Goal: Task Accomplishment & Management: Complete application form

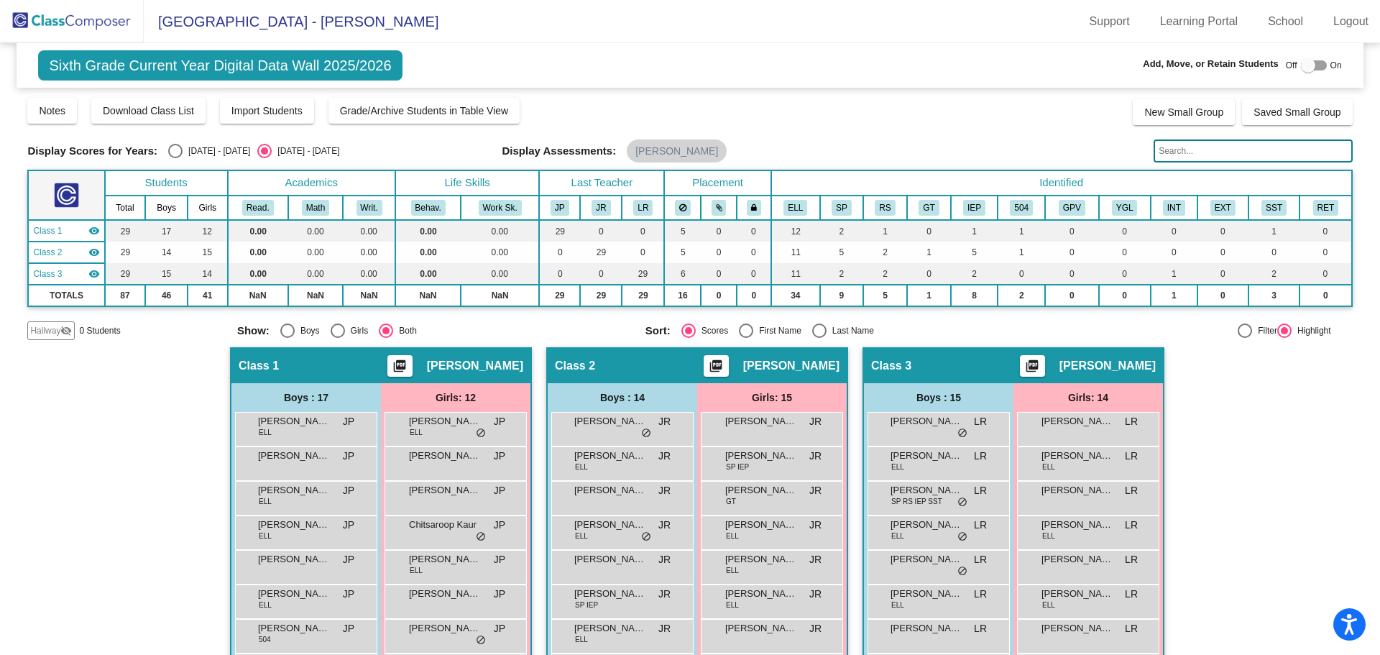
click at [82, 18] on img at bounding box center [72, 21] width 144 height 42
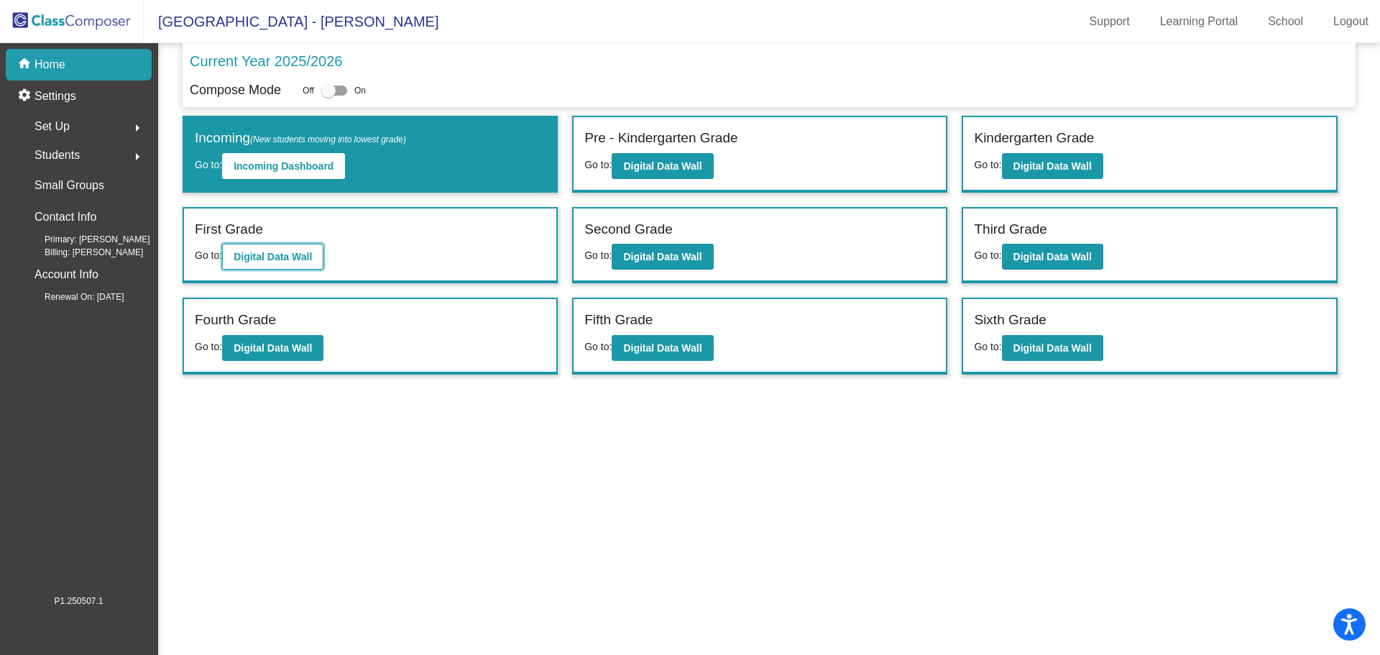
click at [279, 255] on b "Digital Data Wall" at bounding box center [273, 257] width 78 height 12
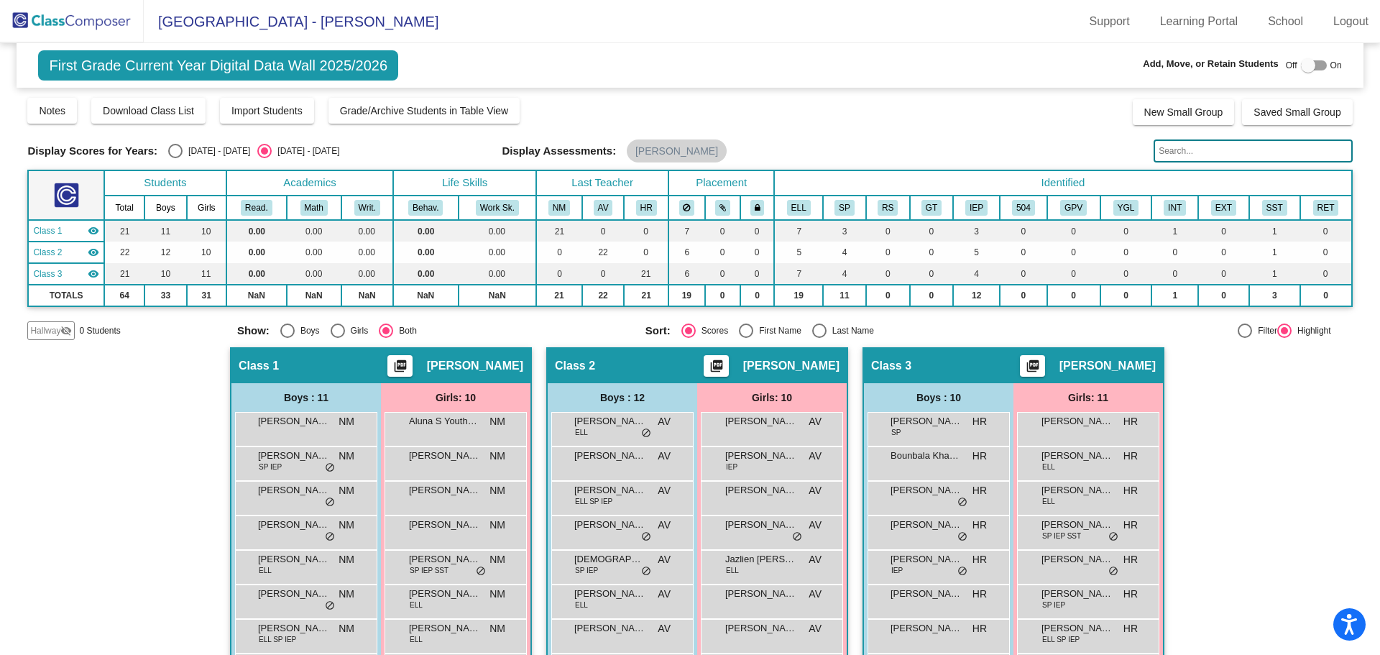
click at [1309, 63] on div at bounding box center [1314, 65] width 26 height 10
checkbox input "true"
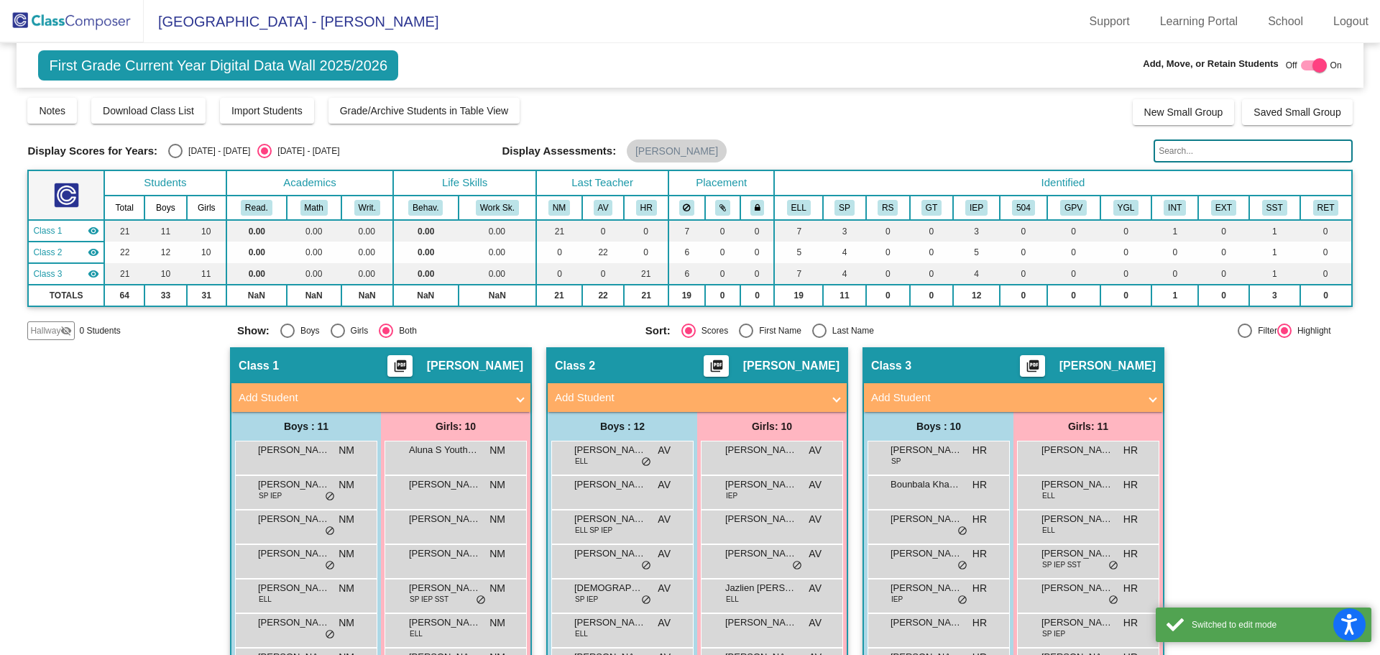
click at [442, 393] on mat-panel-title "Add Student" at bounding box center [372, 398] width 267 height 17
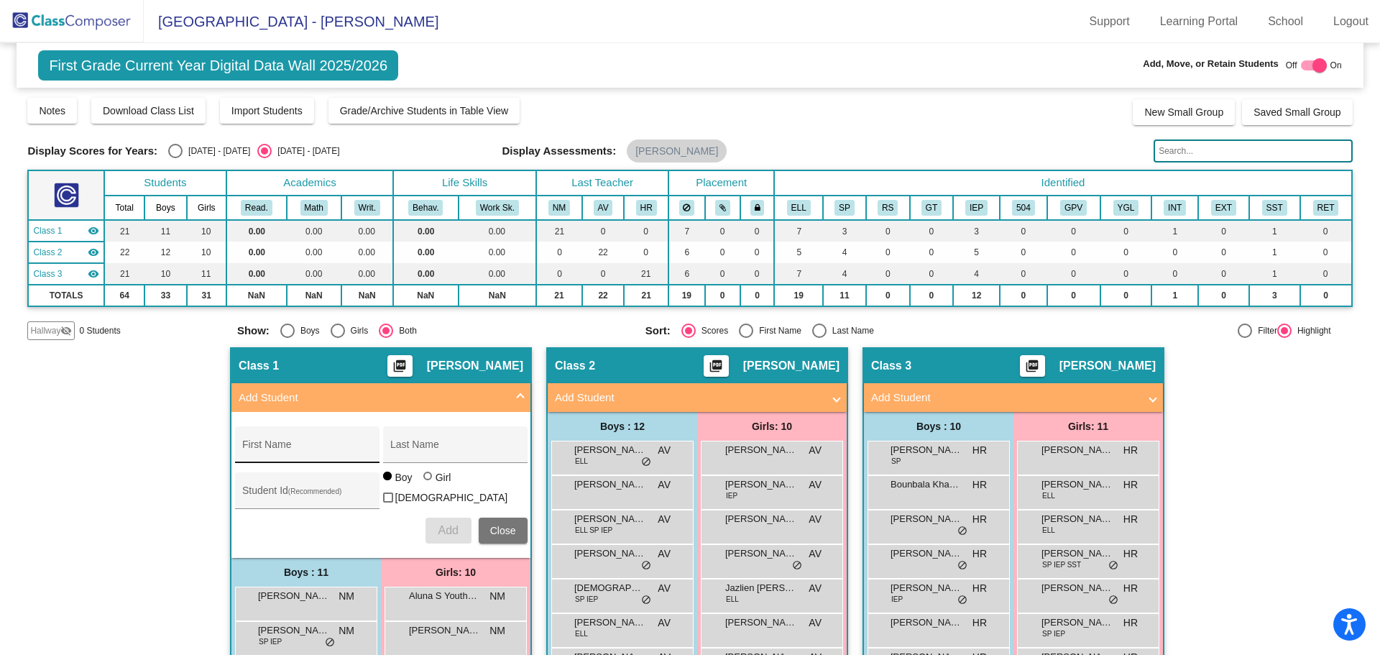
click at [294, 444] on input "First Name" at bounding box center [306, 450] width 129 height 12
type input "Javian"
type input "[PERSON_NAME]"
click at [311, 499] on input "Student Id (Recommended)" at bounding box center [306, 496] width 129 height 12
type input "1053811"
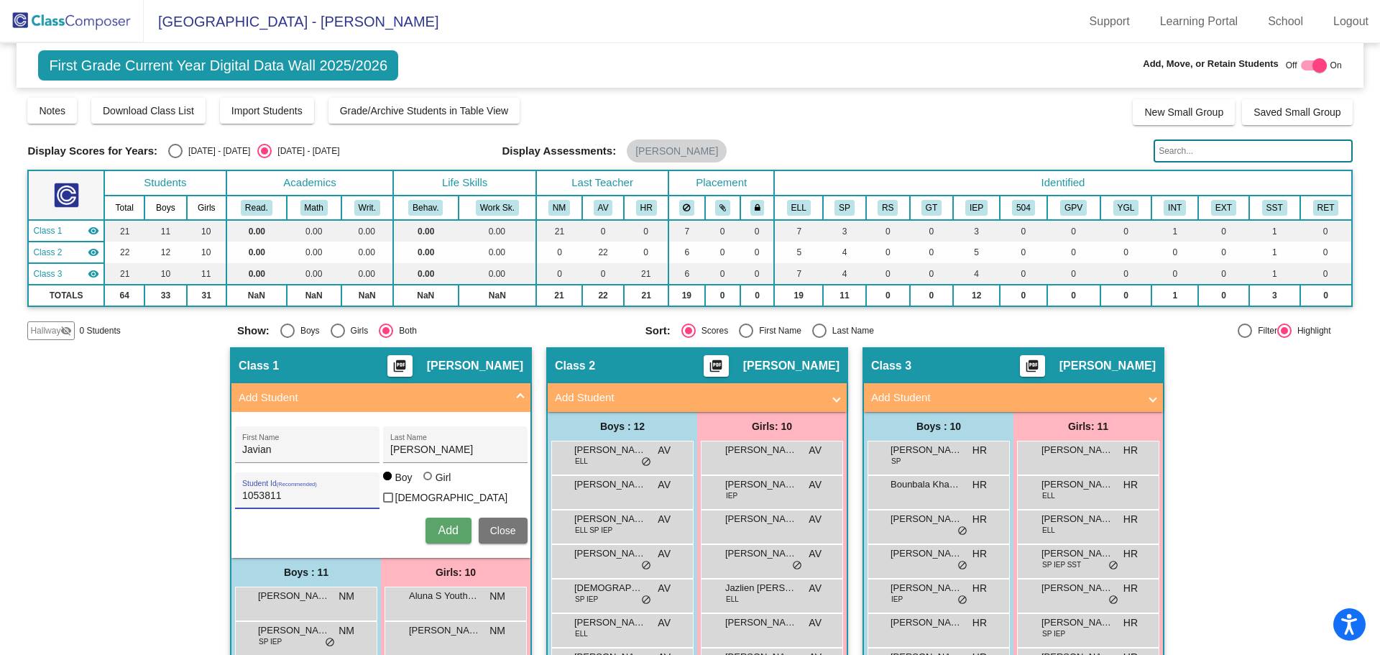
click at [446, 531] on span "Add" at bounding box center [448, 530] width 20 height 12
click at [91, 28] on img at bounding box center [72, 21] width 144 height 42
